Goal: Find specific page/section: Find specific page/section

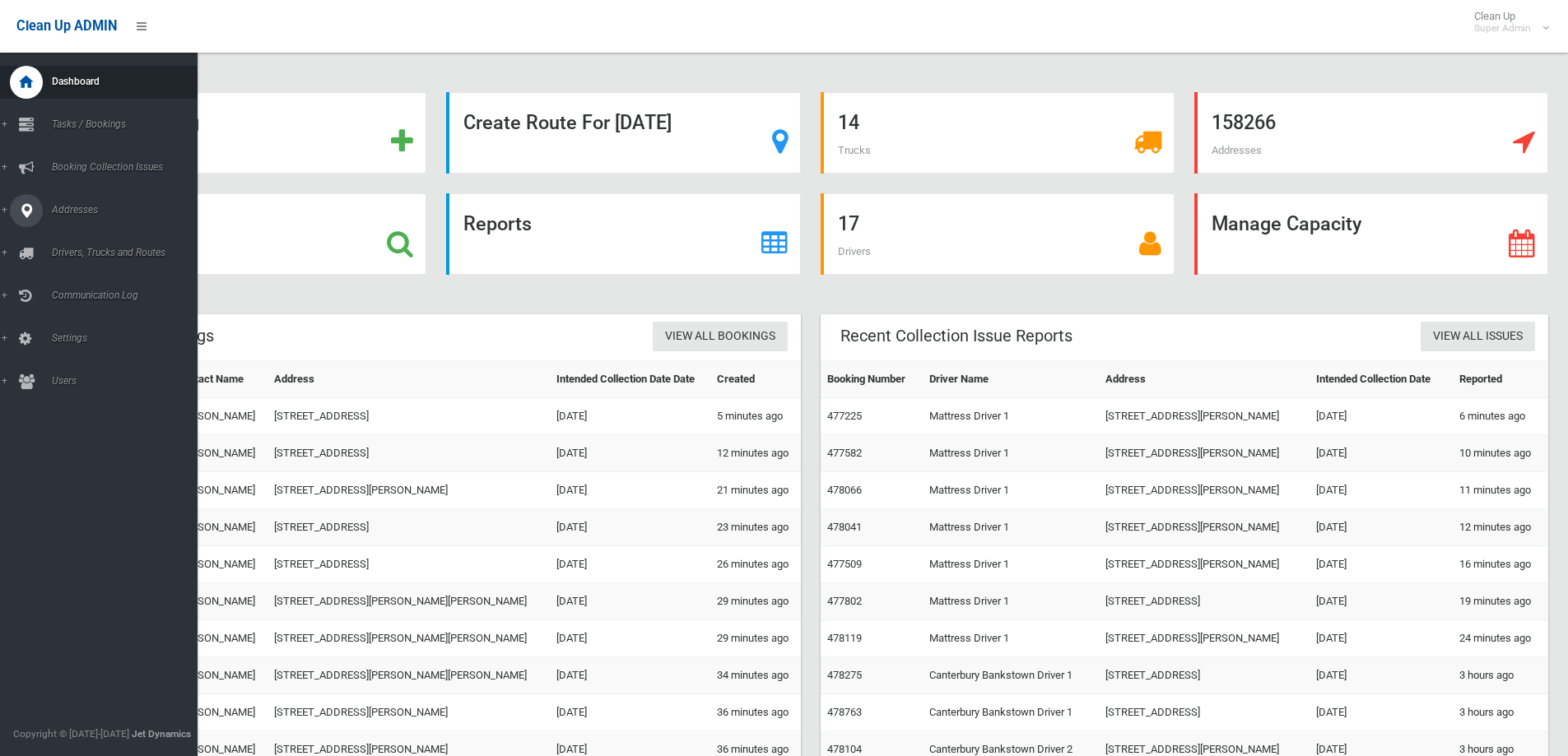
click at [30, 204] on icon at bounding box center [26, 211] width 15 height 33
click at [75, 233] on span "All Addresses" at bounding box center [122, 238] width 149 height 12
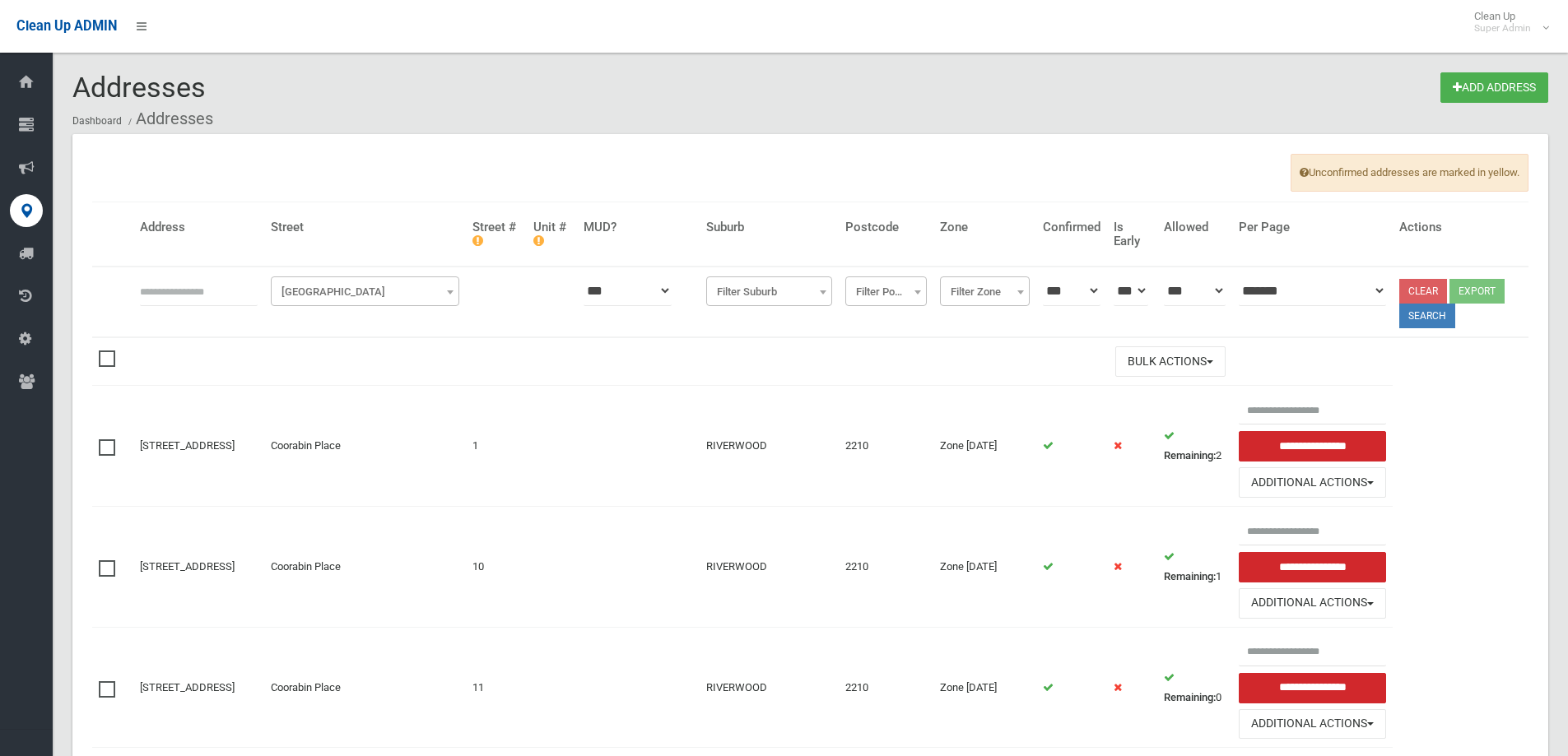
click at [178, 294] on input "text" at bounding box center [198, 290] width 117 height 30
type input "**********"
click button at bounding box center [0, 0] width 0 height 0
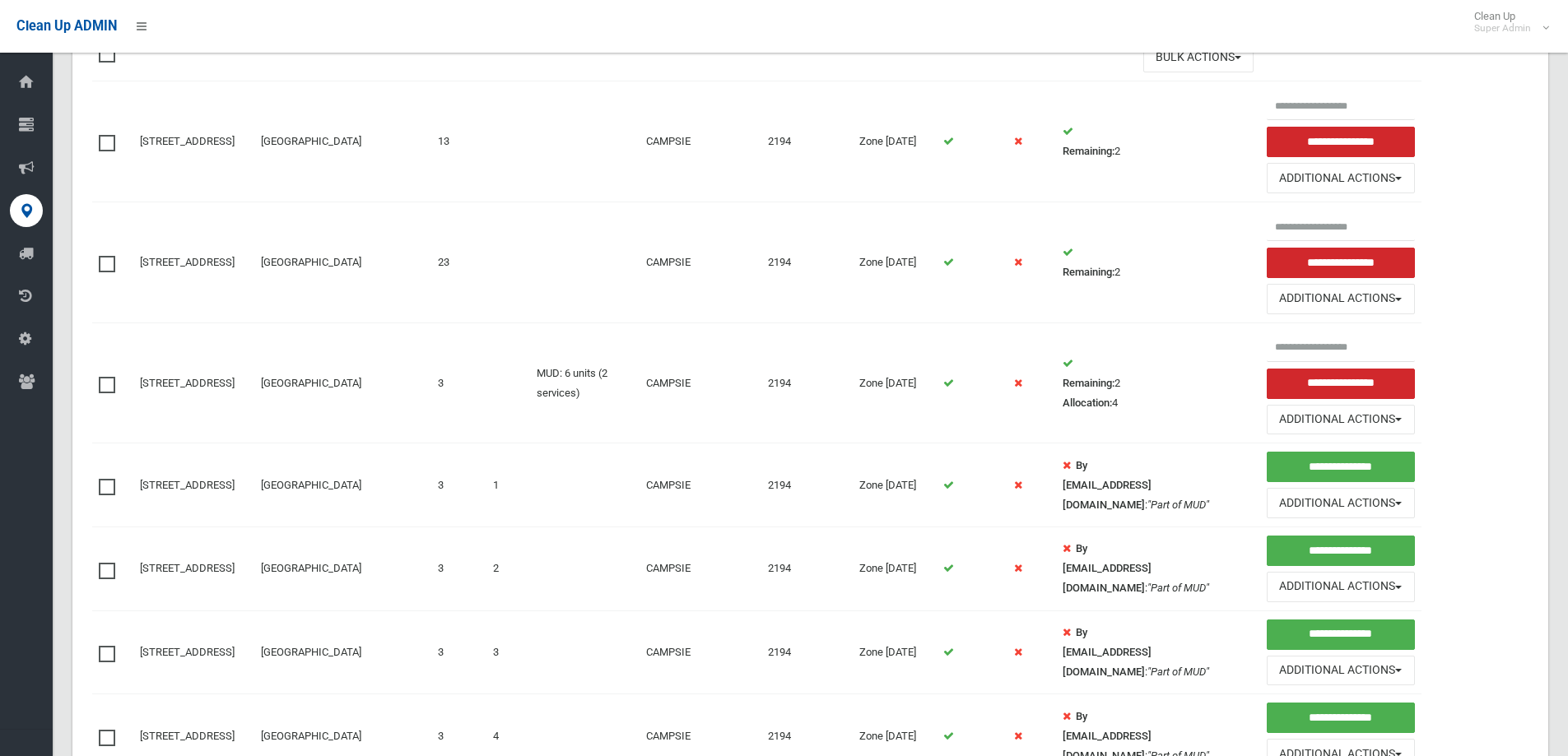
scroll to position [412, 0]
